Goal: Obtain resource: Obtain resource

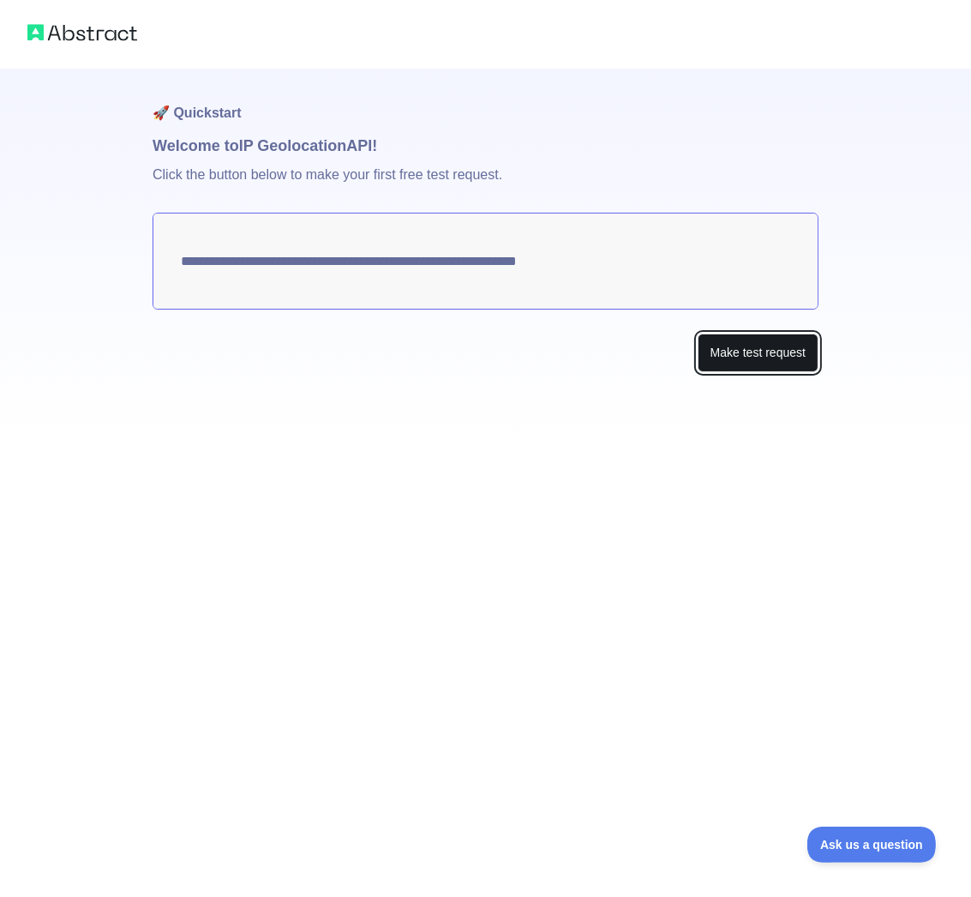
click at [760, 353] on button "Make test request" at bounding box center [758, 352] width 121 height 39
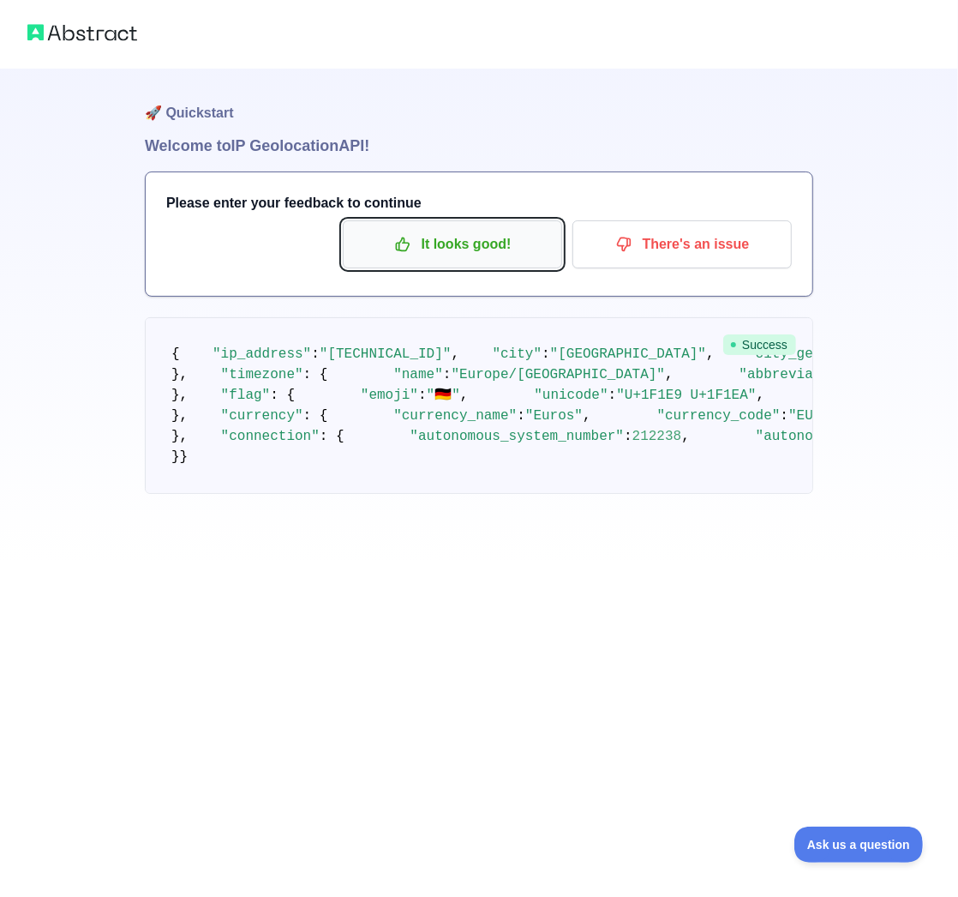
click at [450, 241] on p "It looks good!" at bounding box center [453, 244] width 194 height 29
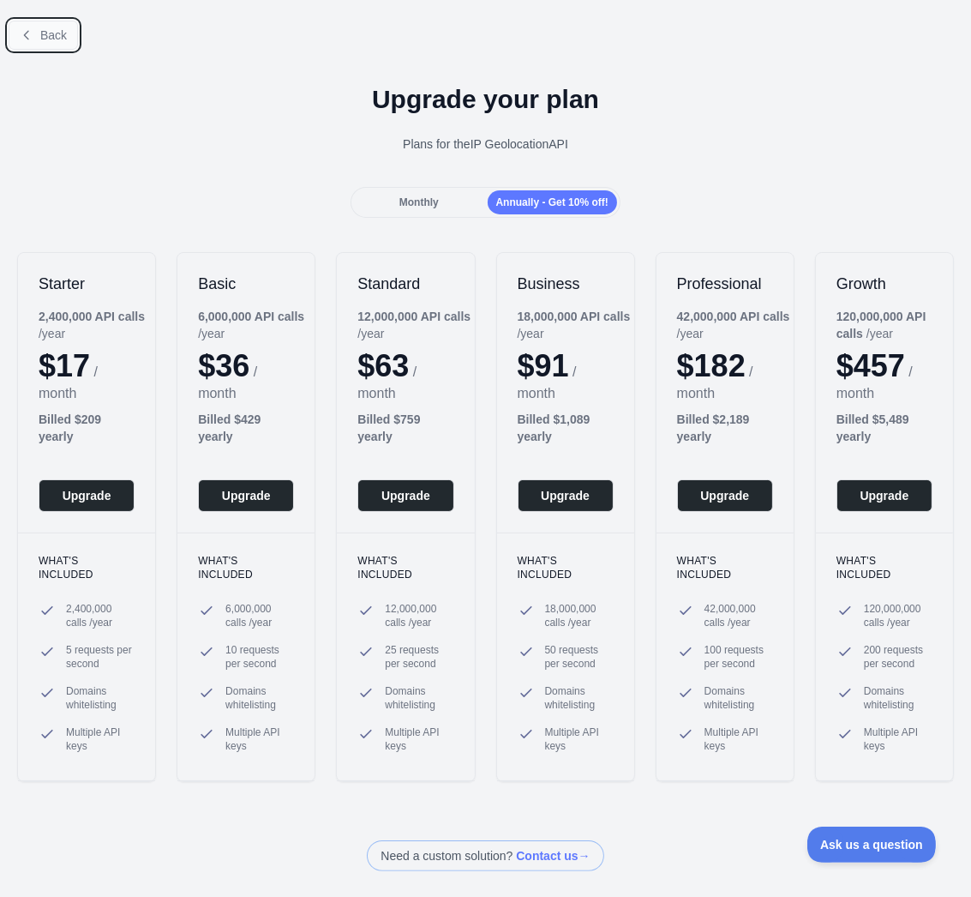
click at [50, 35] on span "Back" at bounding box center [53, 35] width 27 height 14
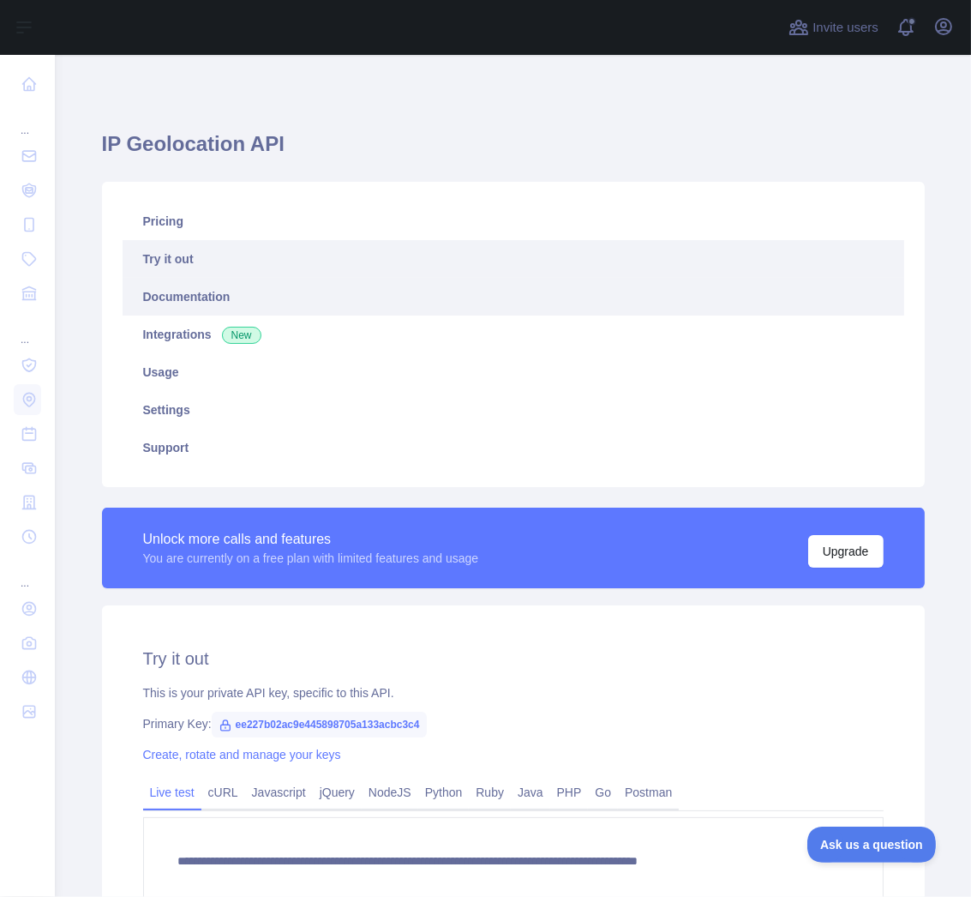
click at [175, 294] on link "Documentation" at bounding box center [514, 297] width 782 height 38
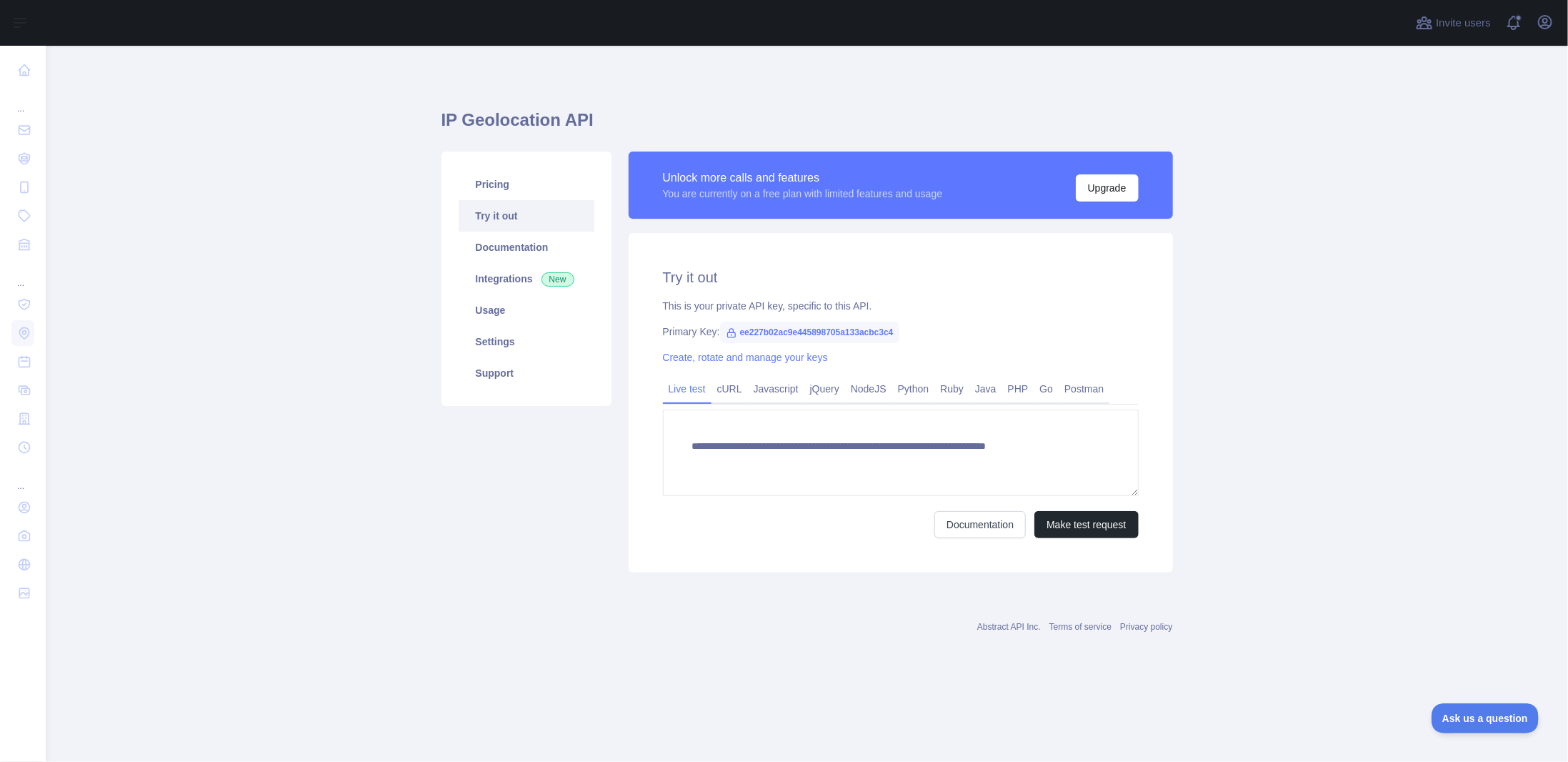
click at [729, 333] on icon at bounding box center [732, 333] width 12 height 12
drag, startPoint x: 737, startPoint y: 331, endPoint x: 901, endPoint y: 326, distance: 164.1
click at [901, 326] on div "Primary Key: ee227b02ac9e445898705a133acbc3c4" at bounding box center [901, 331] width 476 height 14
copy span "ee227b02ac9e445898705a133acbc3c4"
click at [517, 246] on link "Documentation" at bounding box center [526, 248] width 136 height 32
